Goal: Find specific page/section: Find specific page/section

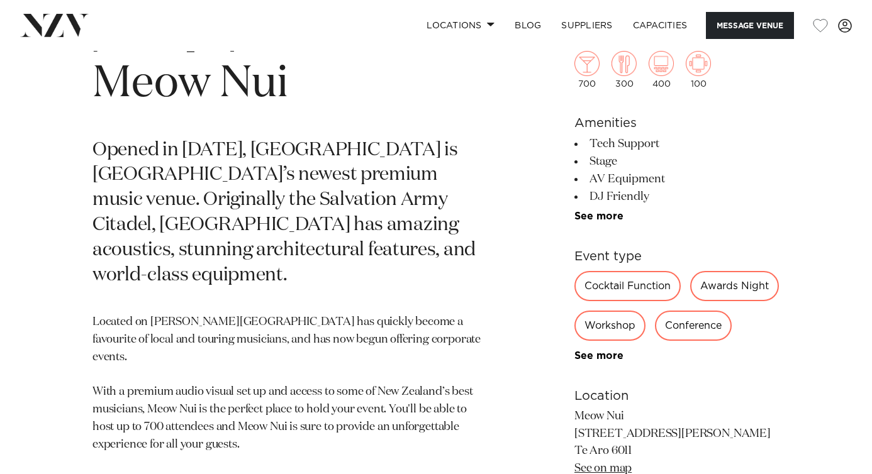
scroll to position [473, 0]
click at [469, 25] on link "Locations" at bounding box center [461, 25] width 88 height 27
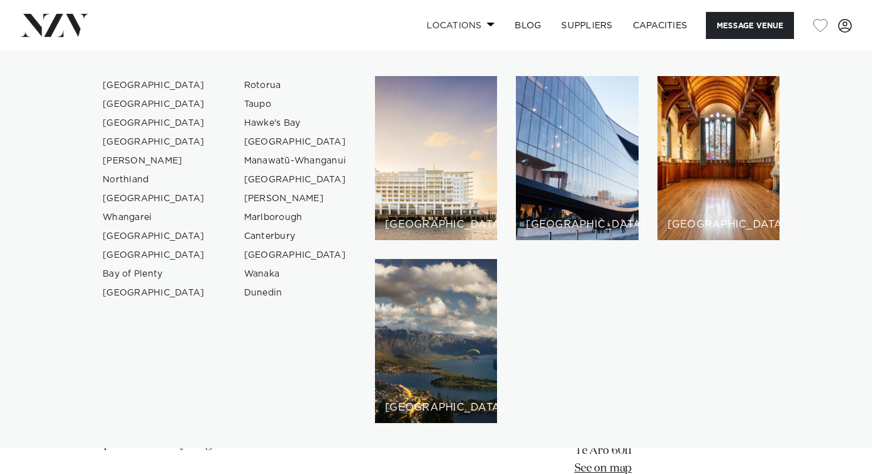
click at [469, 25] on link "Locations" at bounding box center [461, 25] width 88 height 27
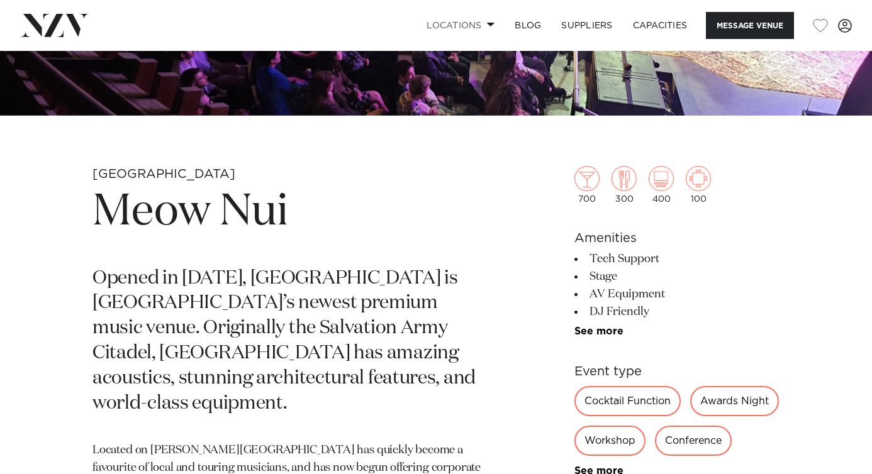
scroll to position [245, 0]
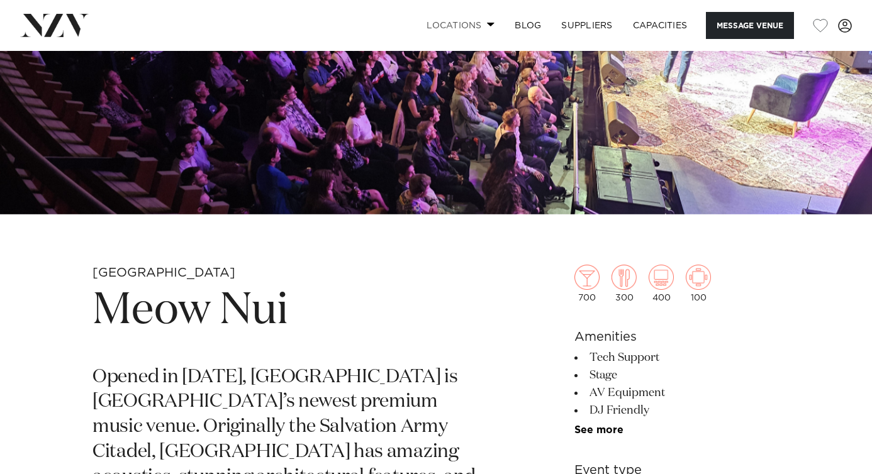
click at [488, 22] on span at bounding box center [491, 24] width 8 height 4
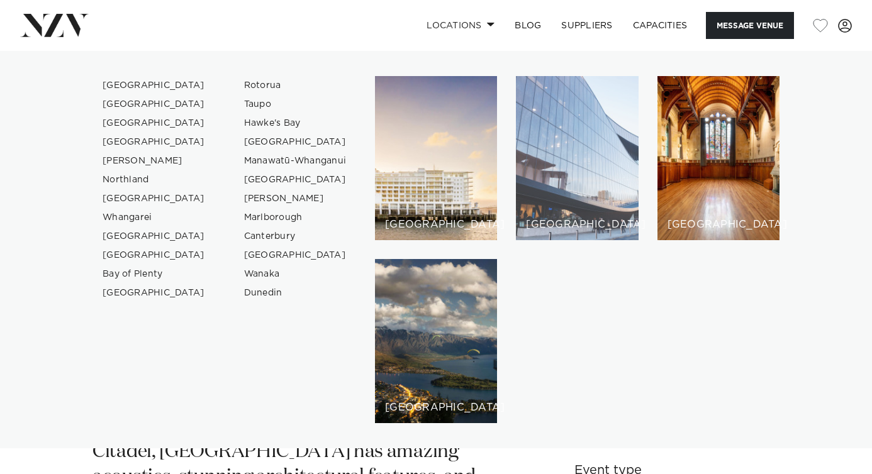
click at [578, 182] on div "[GEOGRAPHIC_DATA]" at bounding box center [577, 158] width 122 height 164
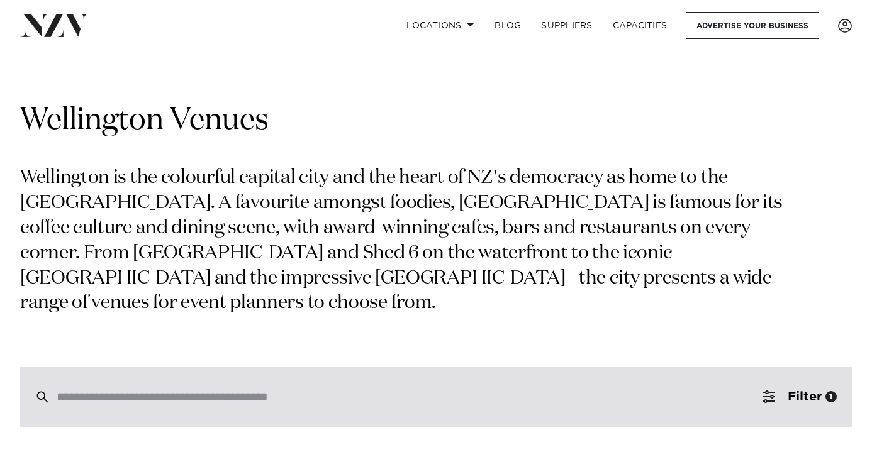
click at [329, 392] on input "search" at bounding box center [409, 397] width 705 height 14
type input "********"
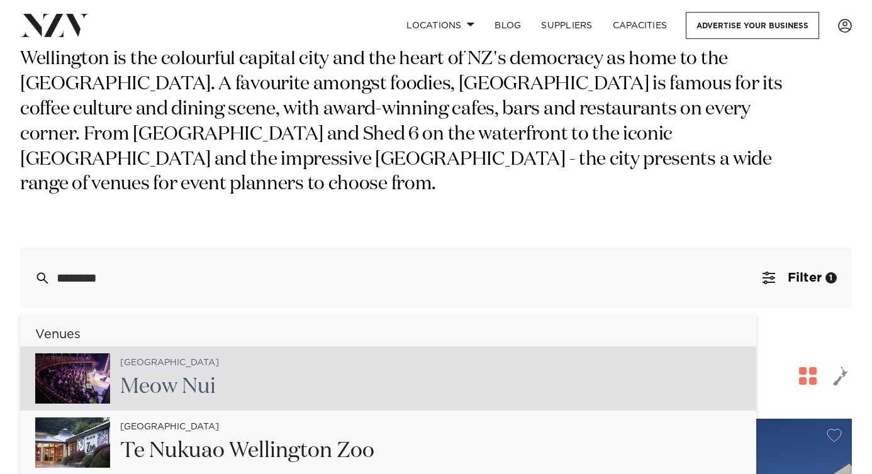
scroll to position [342, 0]
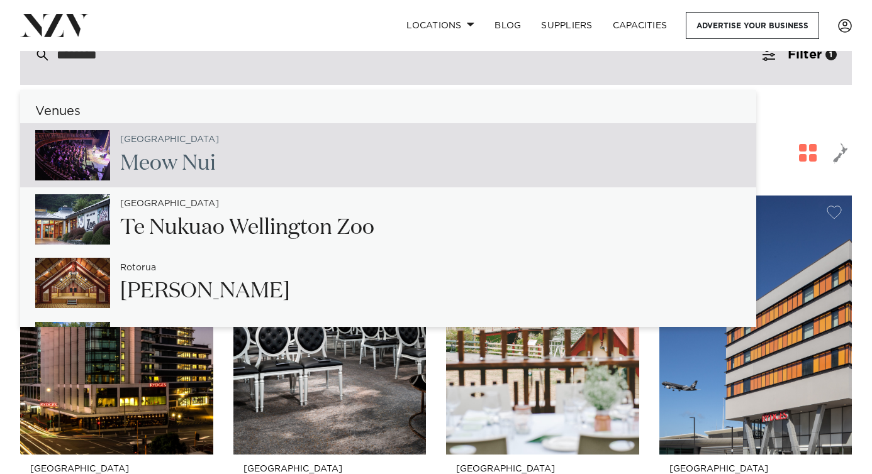
click at [225, 170] on div "Wellington Meow Nui" at bounding box center [388, 155] width 736 height 64
type input "**********"
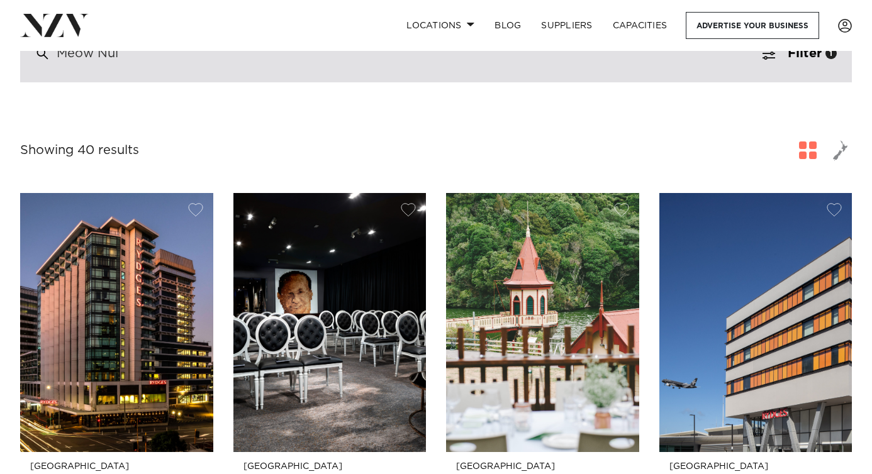
scroll to position [340, 0]
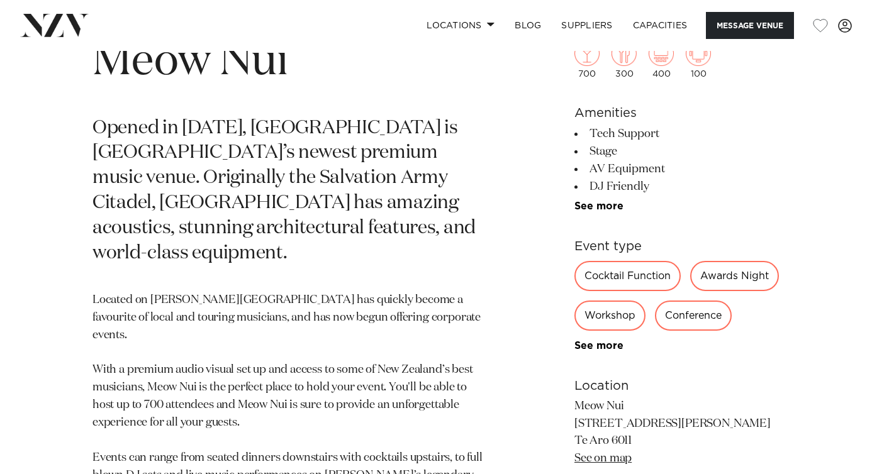
scroll to position [553, 0]
